Goal: Navigation & Orientation: Find specific page/section

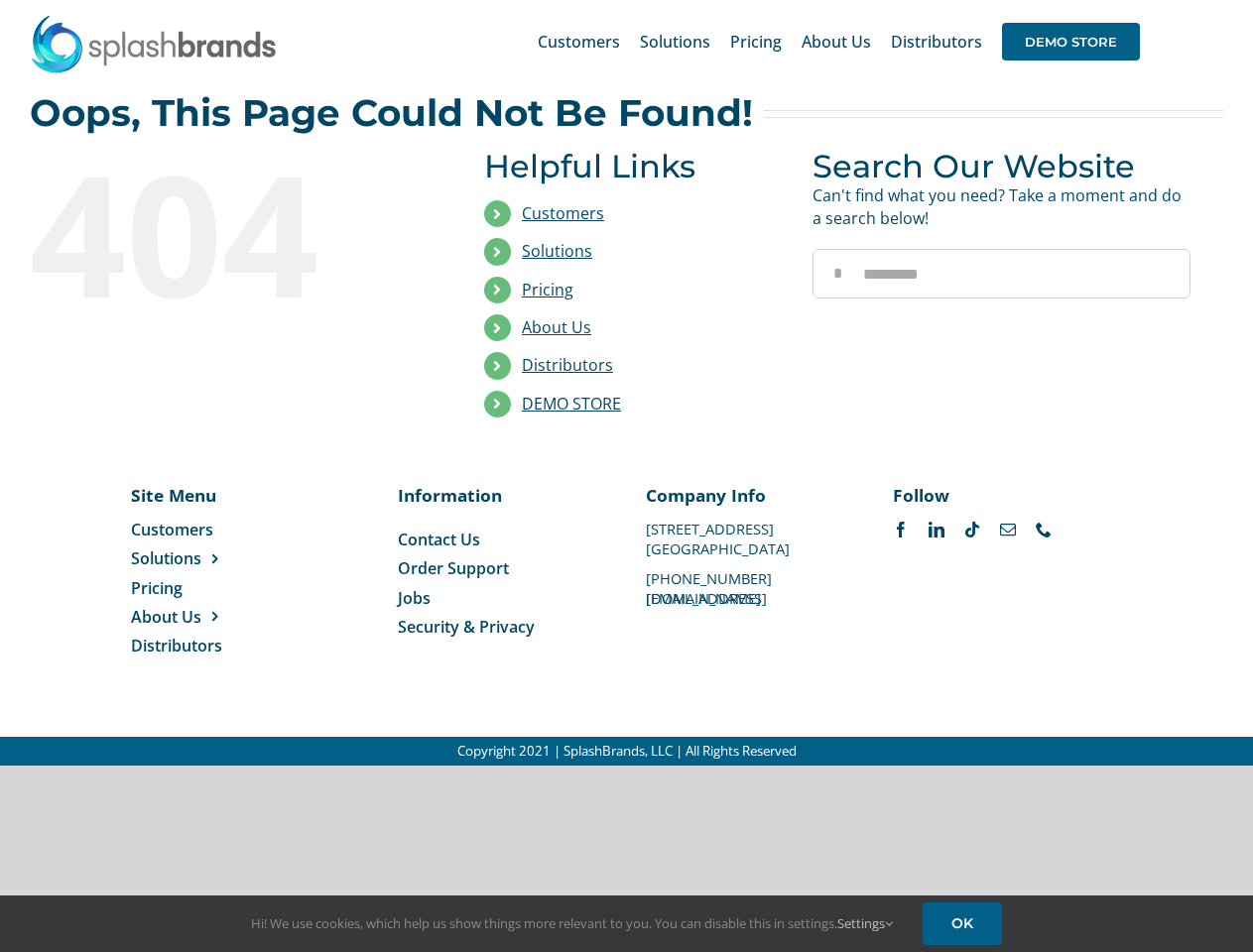
click at [626, 383] on li "Distributors" at bounding box center [634, 366] width 299 height 38
click at [1133, 0] on div "Search for: * Customers Solutions Stores New Hire Kits Manufacturing Store Mark…" at bounding box center [626, 42] width 1193 height 84
click at [1071, 42] on span "DEMO STORE" at bounding box center [1071, 42] width 138 height 38
click at [571, 404] on link "DEMO STORE" at bounding box center [571, 404] width 100 height 22
click at [197, 558] on span "Solutions" at bounding box center [166, 558] width 71 height 22
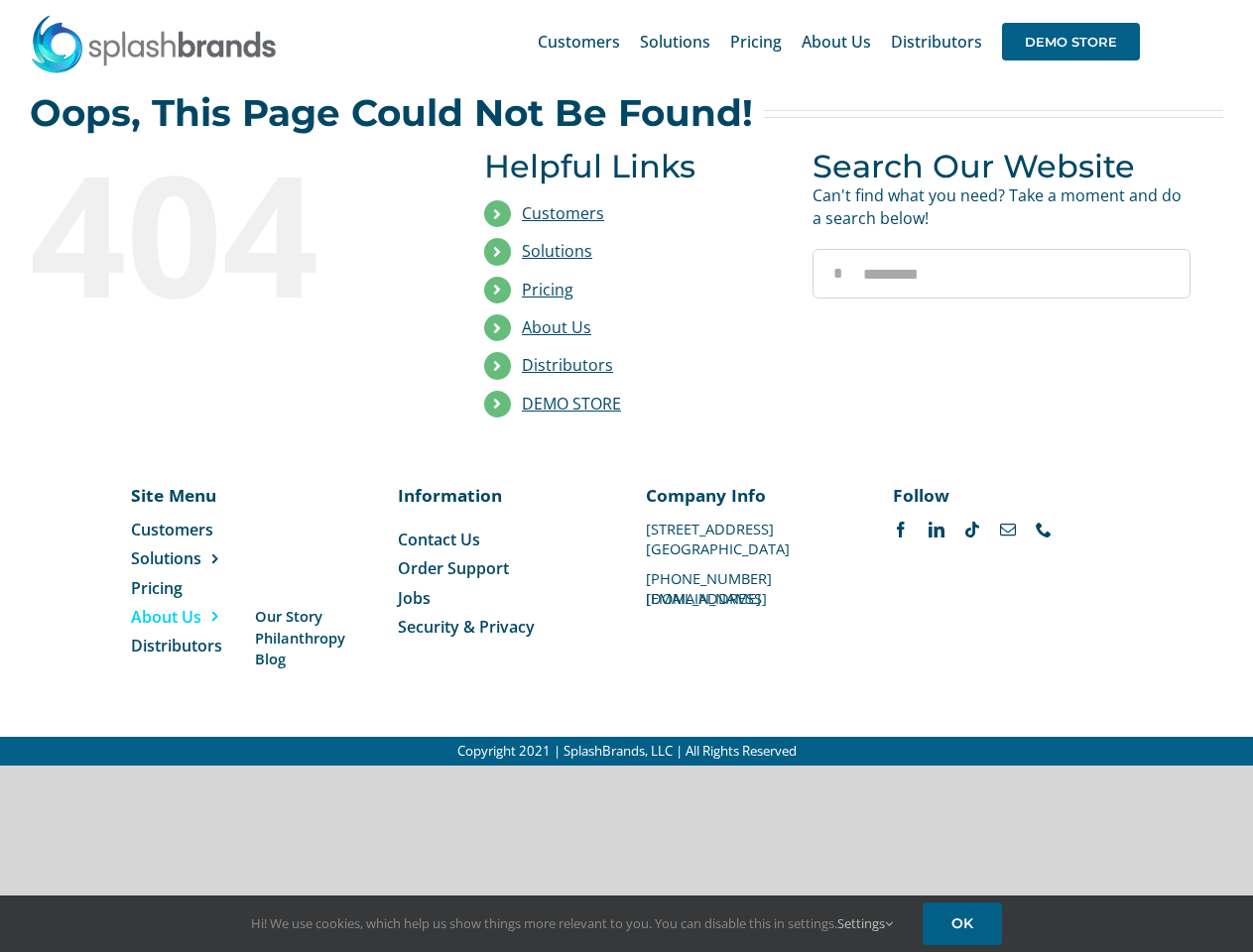
click at [197, 617] on span "About Us" at bounding box center [166, 617] width 71 height 22
click at [866, 923] on link "Settings" at bounding box center [865, 923] width 56 height 18
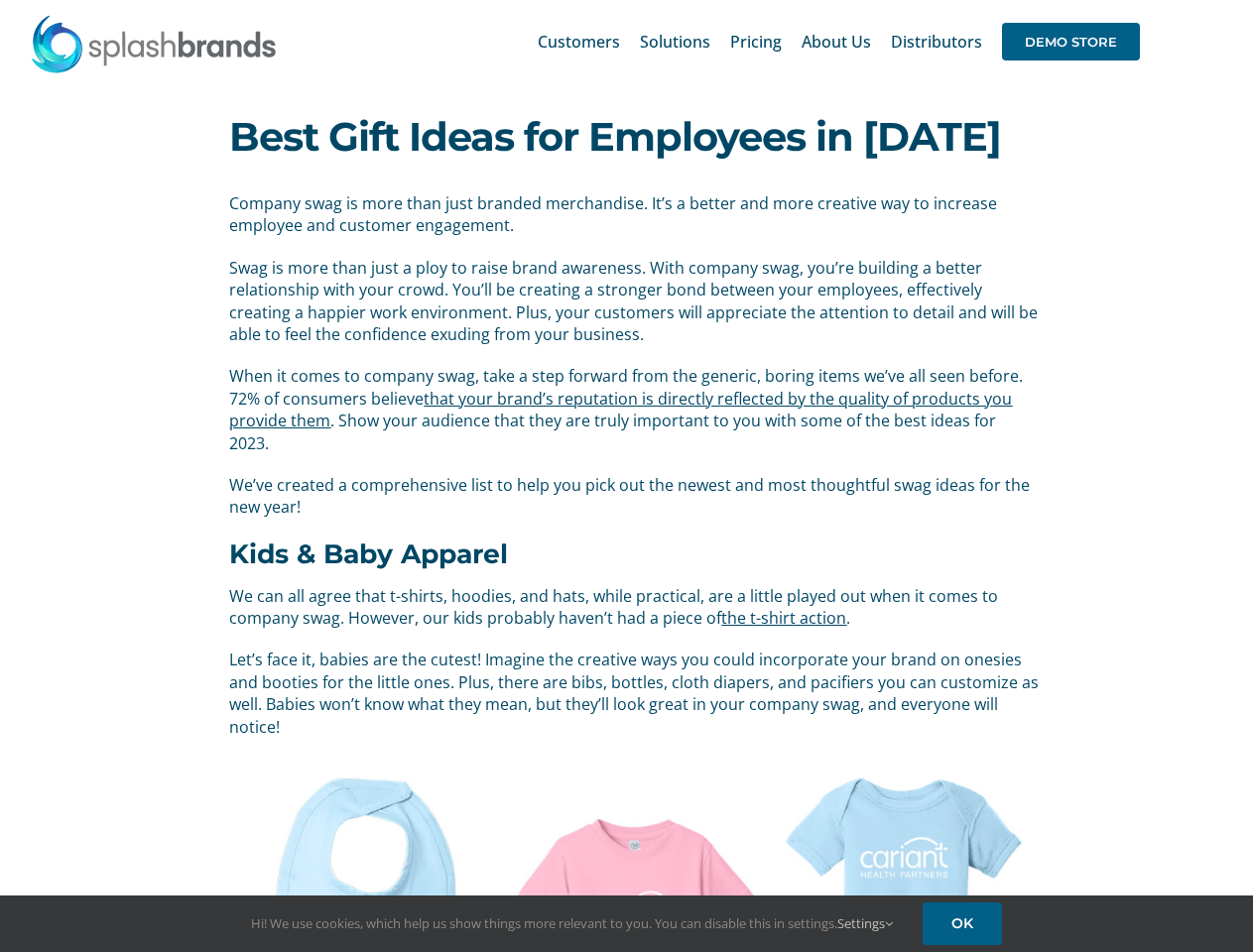
click at [626, 476] on span "We’ve created a comprehensive list to help you pick out the newest and most tho…" at bounding box center [629, 496] width 801 height 44
click at [1133, 0] on div "Search for: * Customers Solutions Stores New Hire Kits Manufacturing Store Mark…" at bounding box center [626, 42] width 1193 height 84
click at [1071, 42] on span "DEMO STORE" at bounding box center [1071, 42] width 138 height 38
click at [866, 923] on link "Settings" at bounding box center [865, 923] width 56 height 18
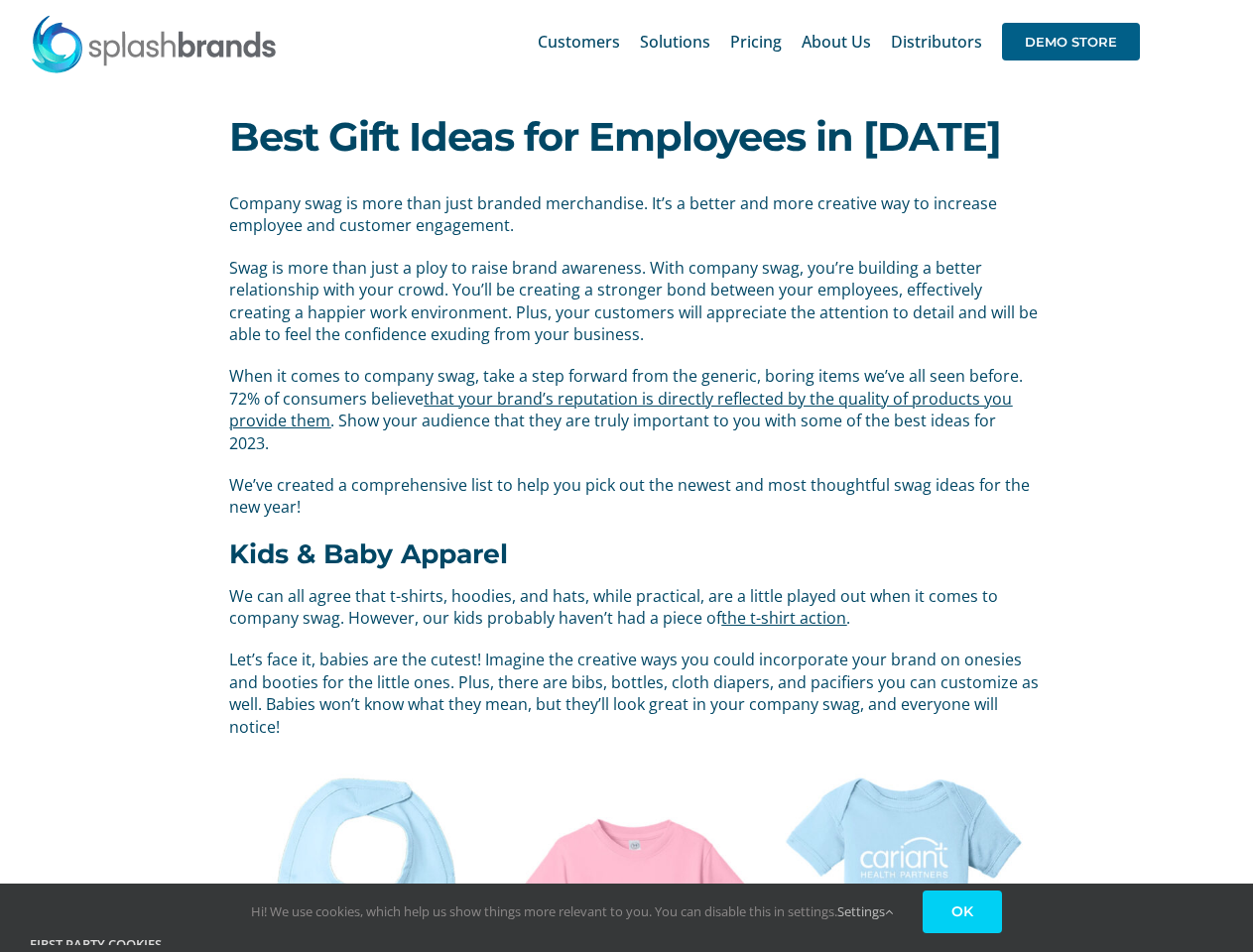
click at [965, 923] on link "OK" at bounding box center [962, 911] width 80 height 43
